Goal: Navigation & Orientation: Find specific page/section

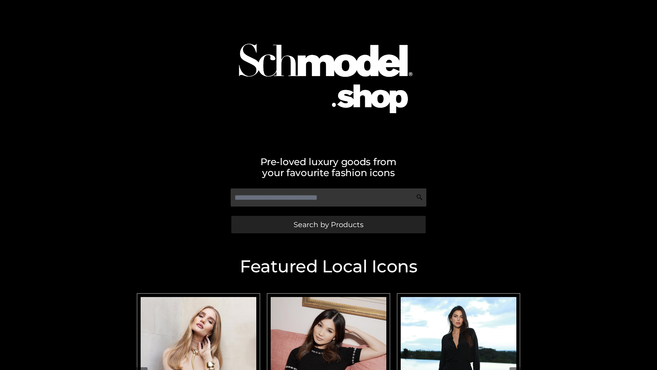
click at [328, 224] on span "Search by Products" at bounding box center [329, 224] width 70 height 7
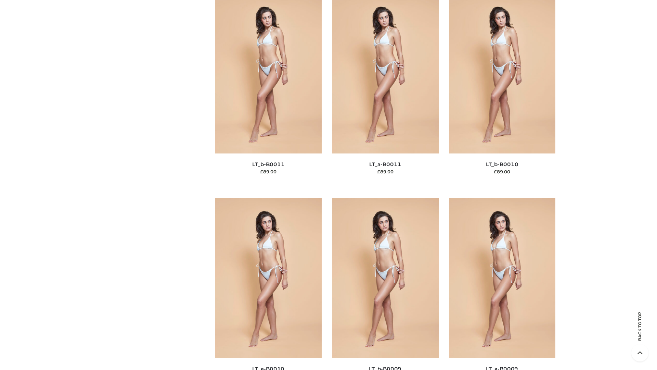
scroll to position [3073, 0]
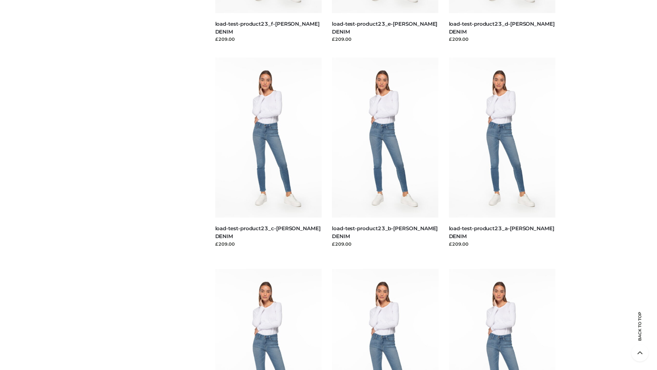
scroll to position [600, 0]
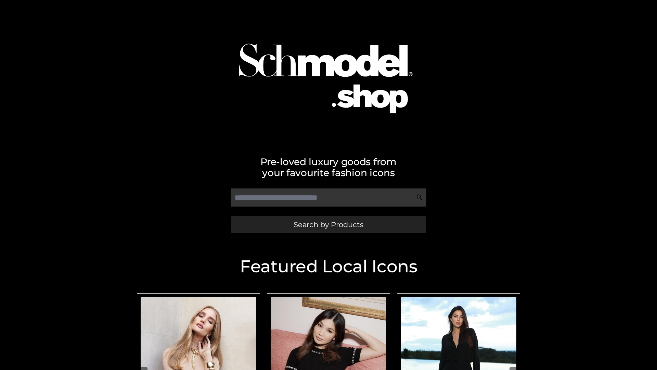
click at [328, 224] on span "Search by Products" at bounding box center [329, 224] width 70 height 7
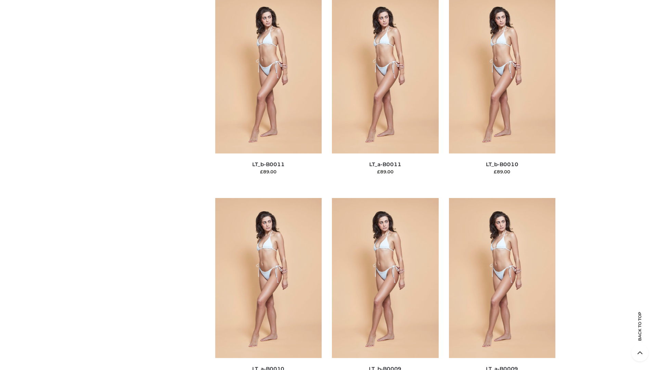
scroll to position [3073, 0]
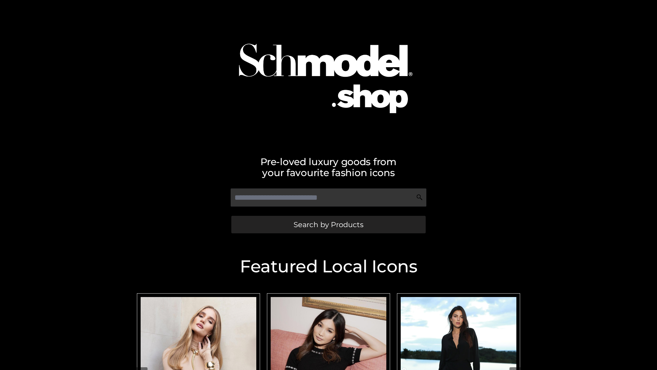
click at [328, 224] on span "Search by Products" at bounding box center [329, 224] width 70 height 7
